Goal: Transaction & Acquisition: Purchase product/service

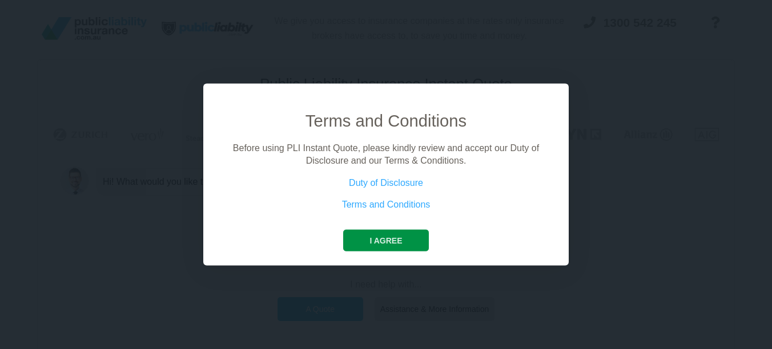
click at [377, 239] on button "I agree" at bounding box center [385, 241] width 85 height 22
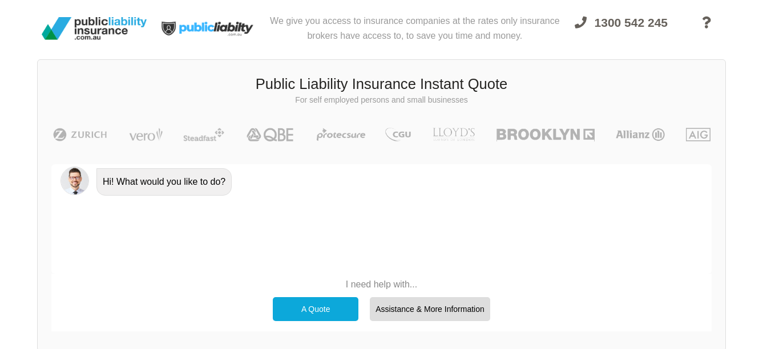
scroll to position [57, 0]
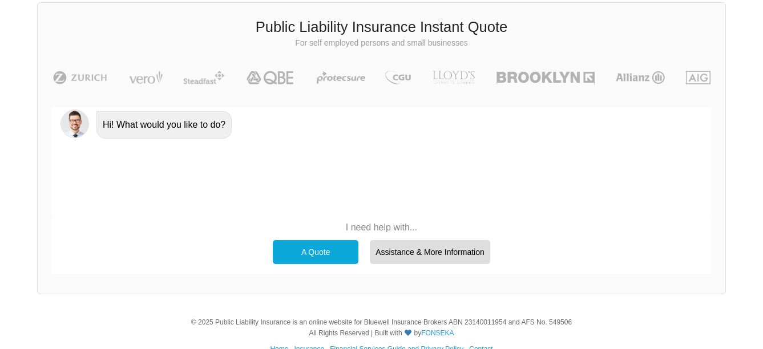
click at [313, 251] on div "A Quote" at bounding box center [316, 252] width 86 height 24
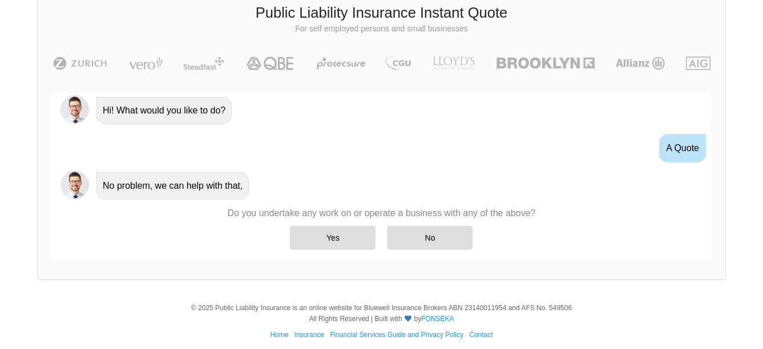
scroll to position [79, 0]
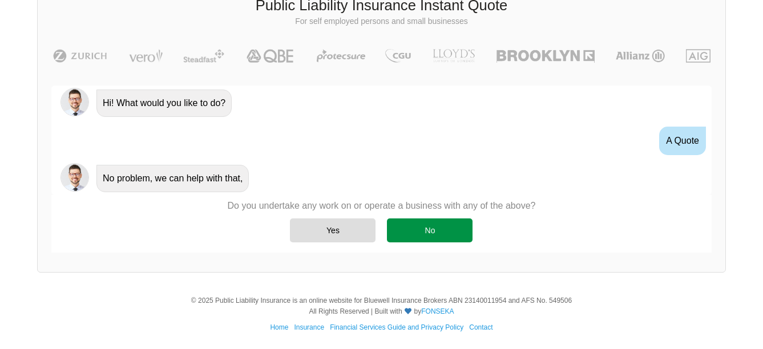
click at [427, 227] on div "No" at bounding box center [430, 231] width 86 height 24
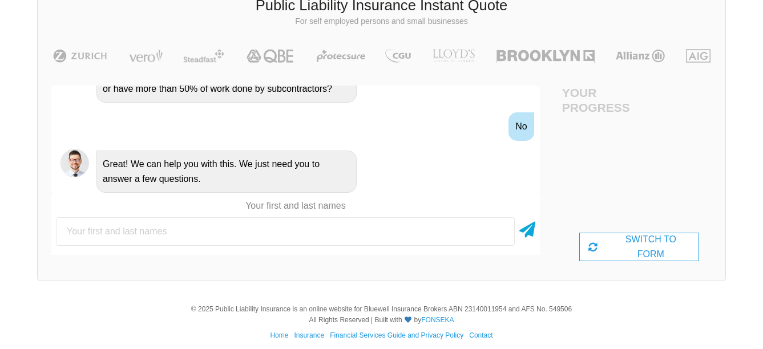
scroll to position [431, 0]
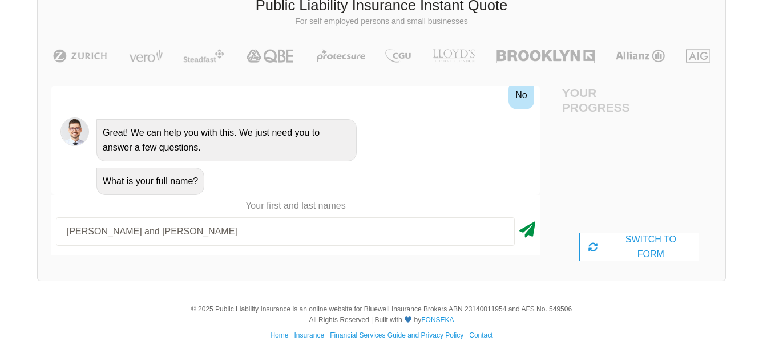
type input "[PERSON_NAME] and [PERSON_NAME]"
click at [528, 231] on icon at bounding box center [528, 228] width 16 height 21
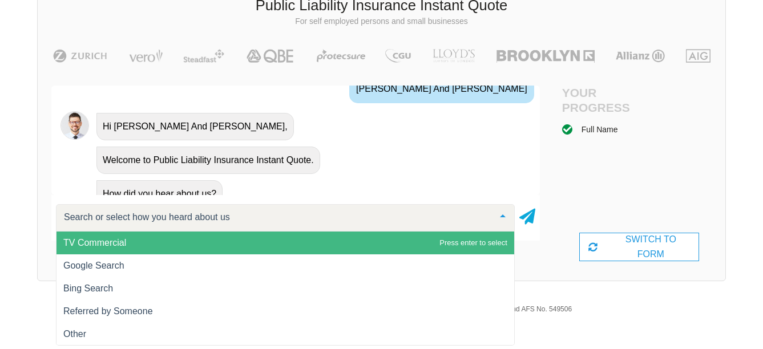
scroll to position [562, 0]
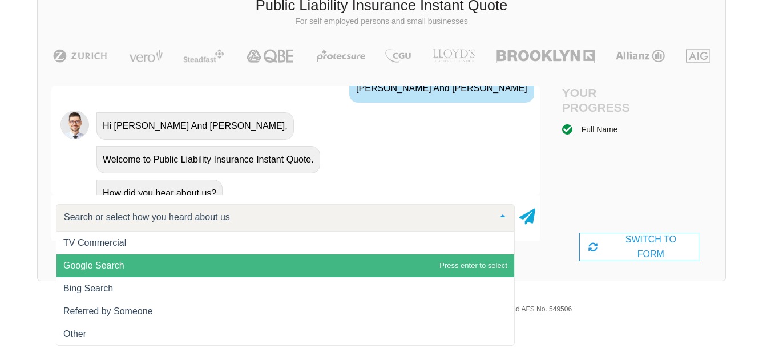
click at [172, 260] on span "Google Search" at bounding box center [286, 266] width 458 height 23
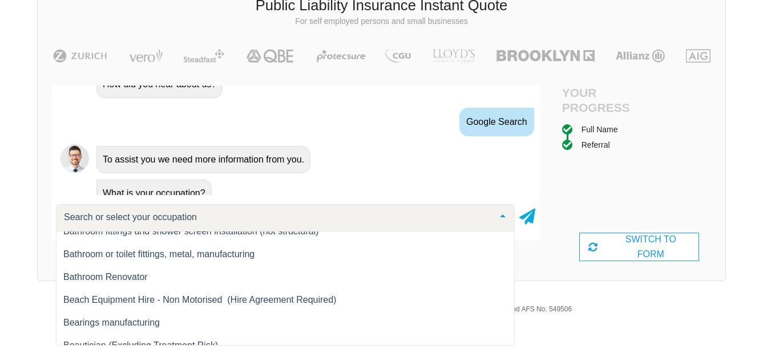
scroll to position [1713, 0]
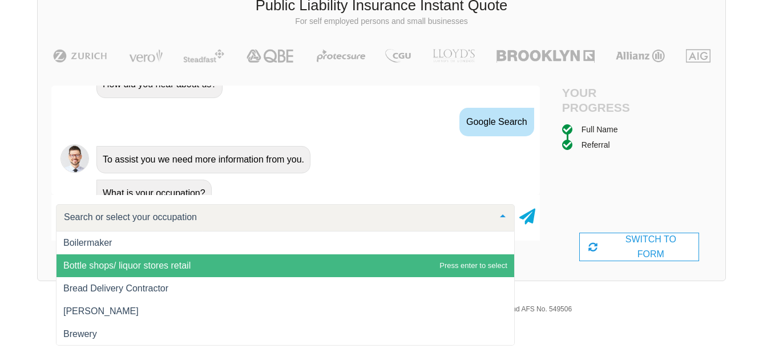
type input "v"
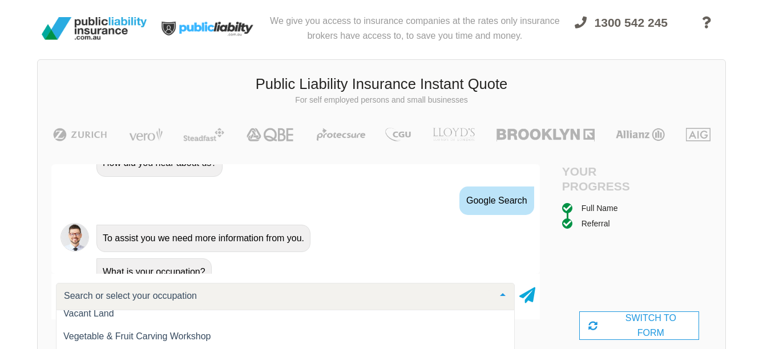
scroll to position [15732, 0]
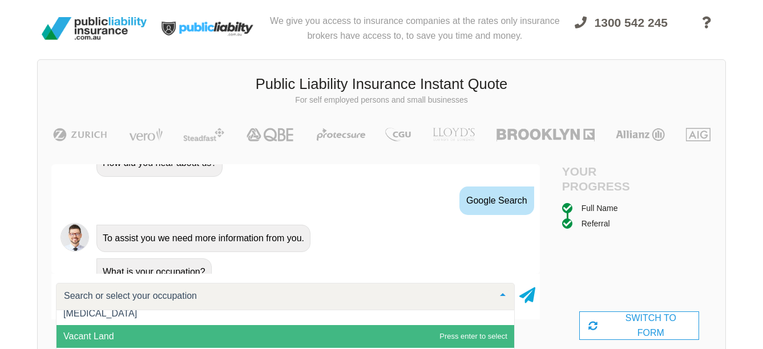
click at [130, 336] on span "Vacant Land" at bounding box center [286, 336] width 458 height 23
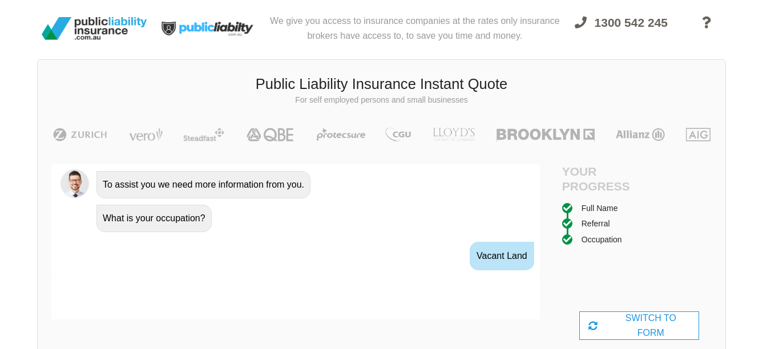
scroll to position [746, 0]
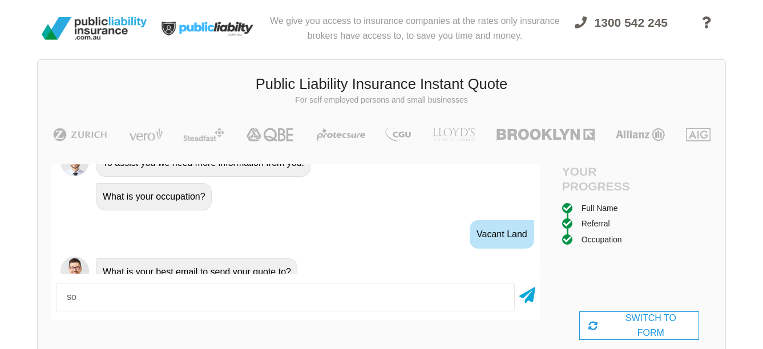
type input "s"
click at [191, 298] on input "cl" at bounding box center [285, 297] width 459 height 29
type input "[EMAIL_ADDRESS][DOMAIN_NAME]"
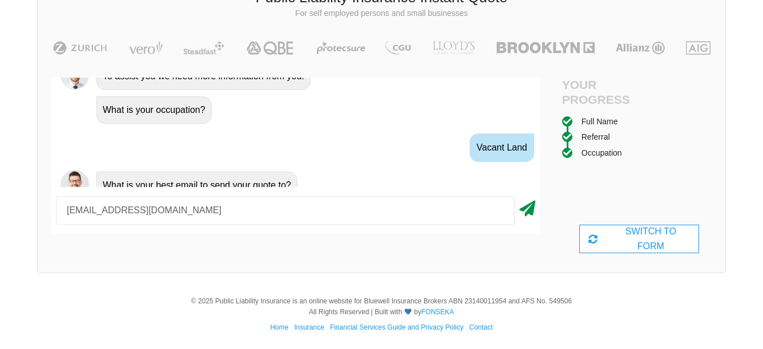
click at [529, 210] on icon at bounding box center [528, 206] width 16 height 21
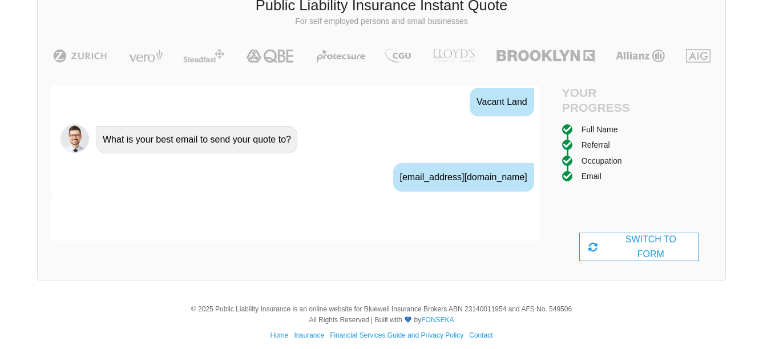
scroll to position [822, 0]
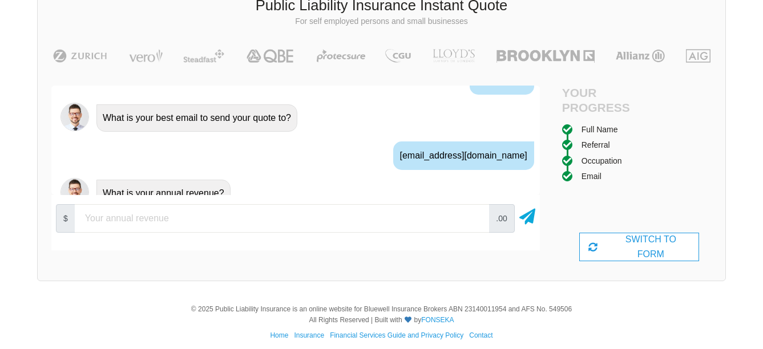
click at [208, 216] on input "number" at bounding box center [282, 218] width 415 height 29
click at [247, 224] on input "number" at bounding box center [282, 218] width 415 height 29
type input "0"
click at [533, 219] on icon at bounding box center [528, 214] width 16 height 21
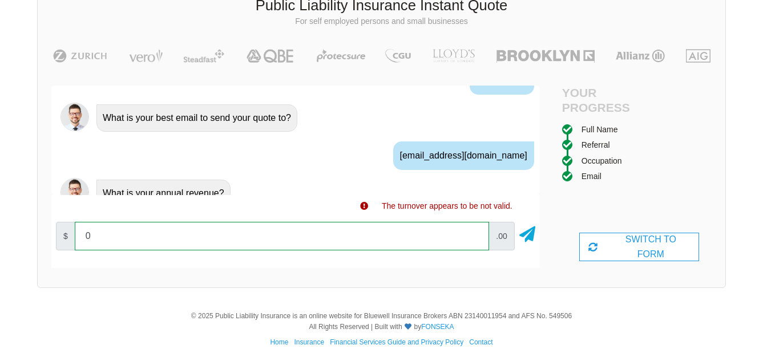
click at [172, 236] on input "0" at bounding box center [282, 236] width 415 height 29
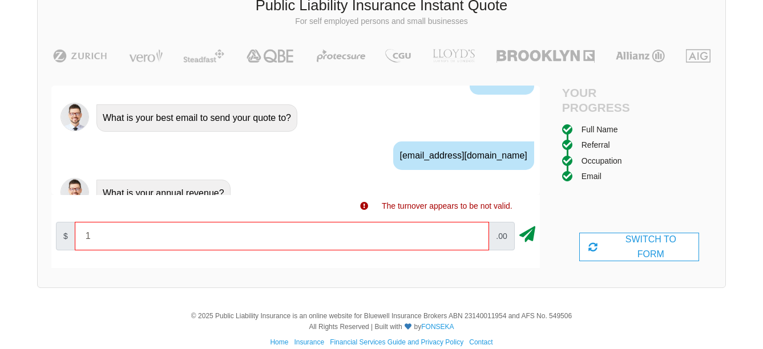
click at [527, 232] on icon at bounding box center [528, 232] width 16 height 21
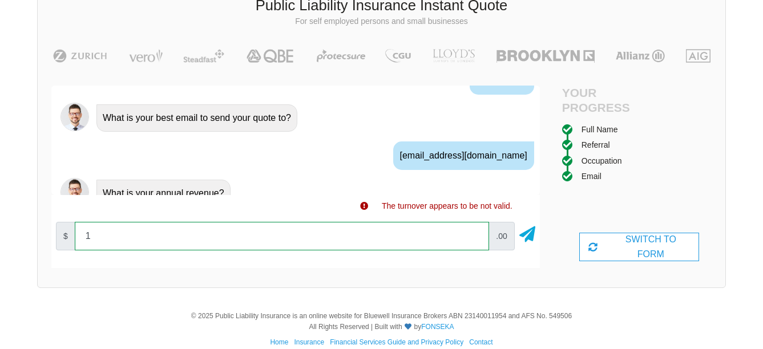
click at [182, 242] on input "1" at bounding box center [282, 236] width 415 height 29
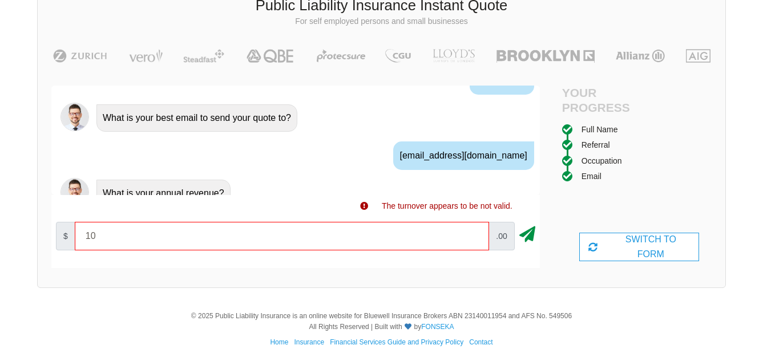
click at [530, 237] on icon at bounding box center [528, 232] width 16 height 21
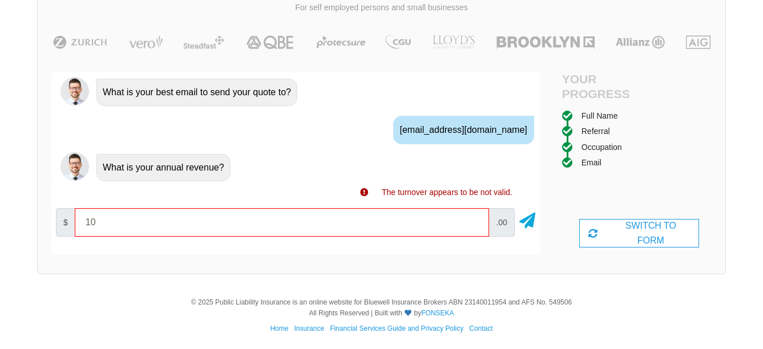
scroll to position [94, 0]
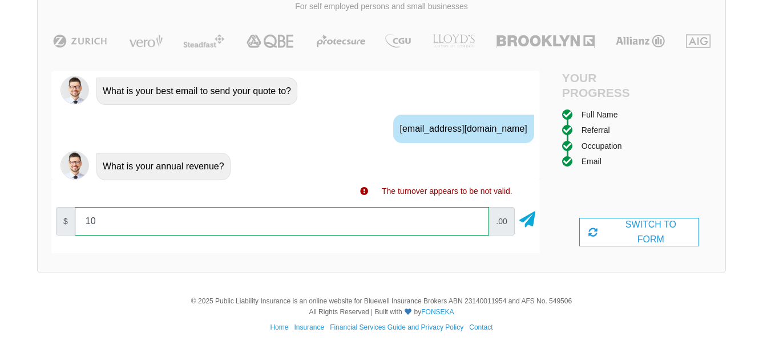
click at [222, 222] on input "10" at bounding box center [282, 221] width 415 height 29
type input "100"
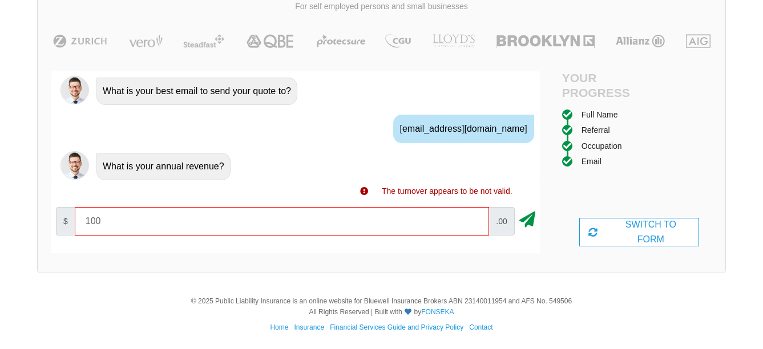
click at [534, 218] on icon at bounding box center [528, 217] width 16 height 21
click at [460, 191] on span "The turnover appears to be not valid." at bounding box center [447, 191] width 131 height 9
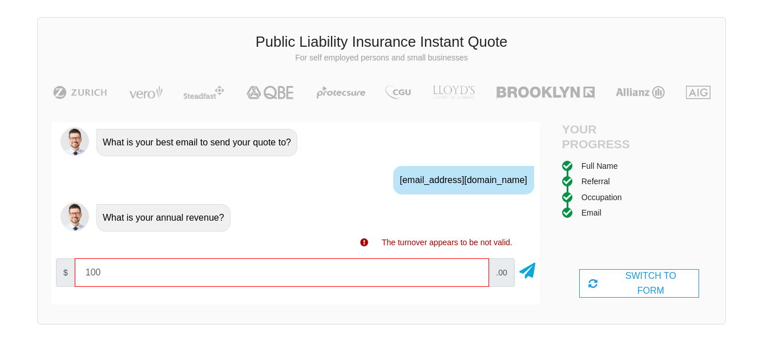
scroll to position [0, 0]
